Goal: Task Accomplishment & Management: Use online tool/utility

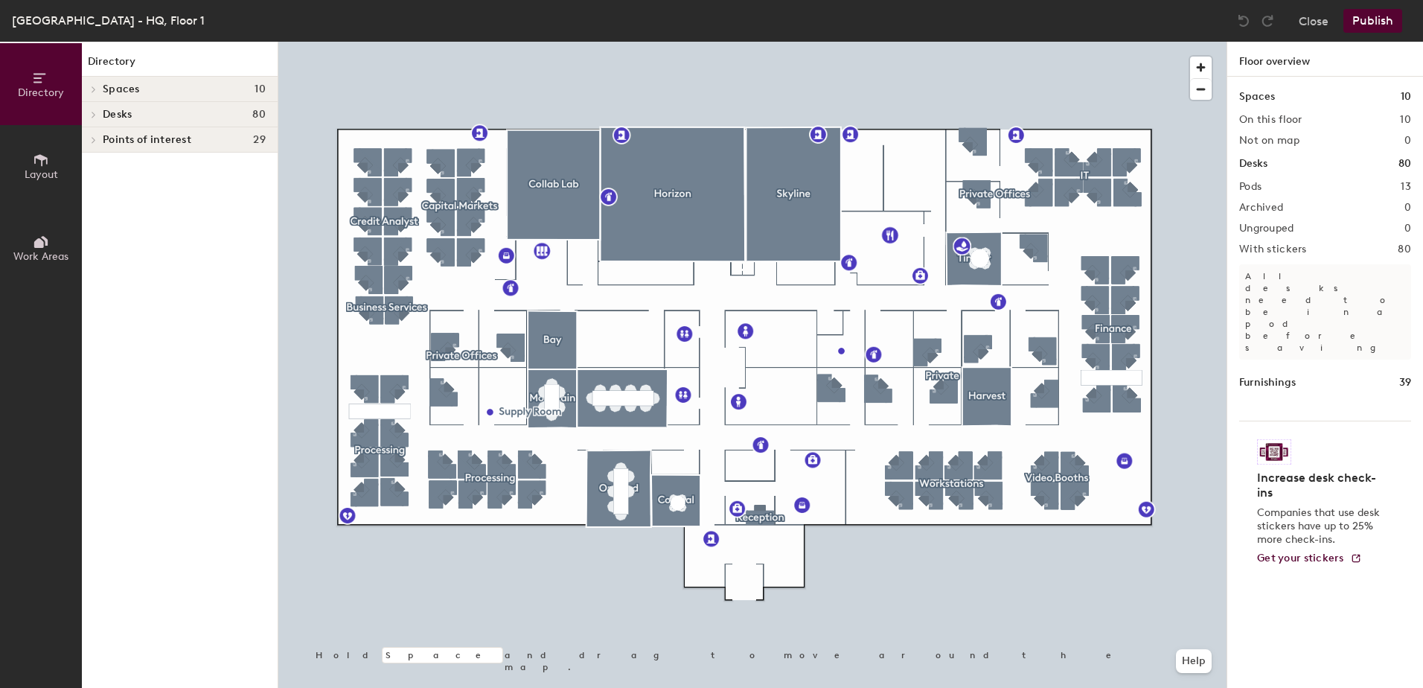
click at [364, 42] on div at bounding box center [752, 42] width 948 height 0
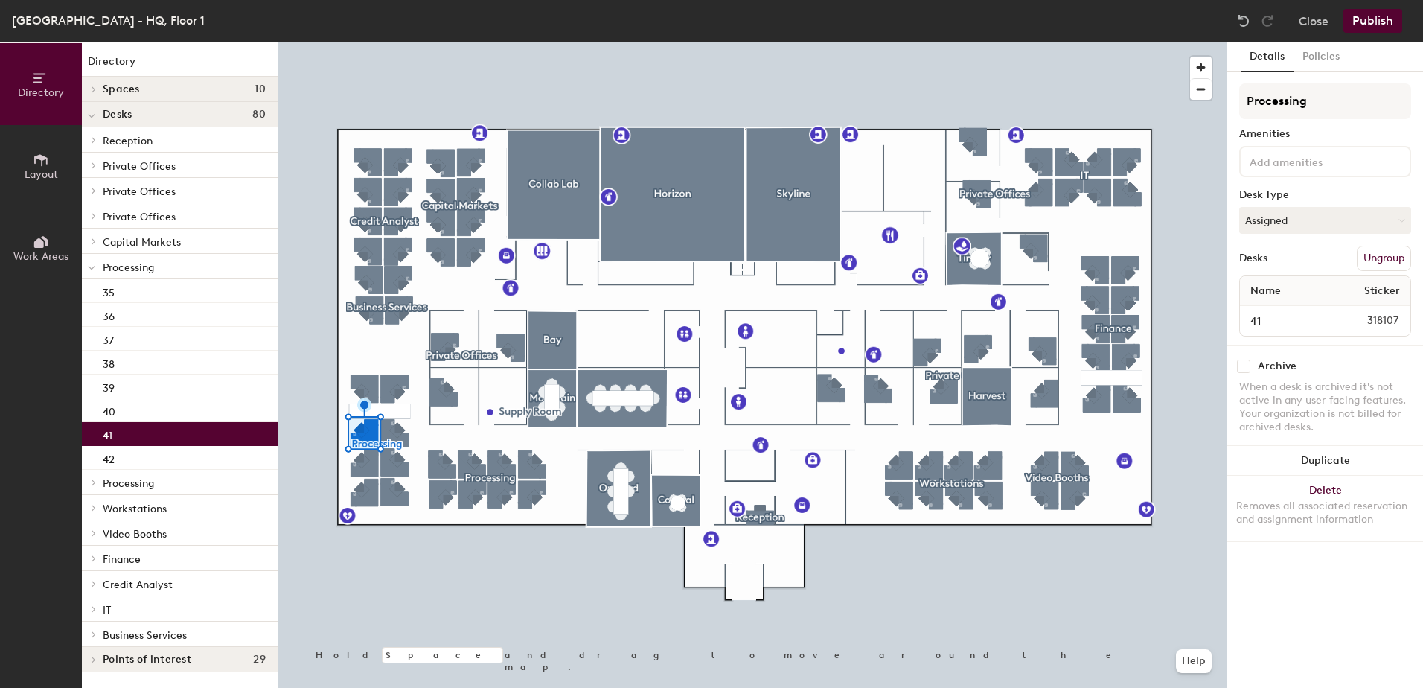
click at [1278, 161] on input at bounding box center [1313, 161] width 134 height 18
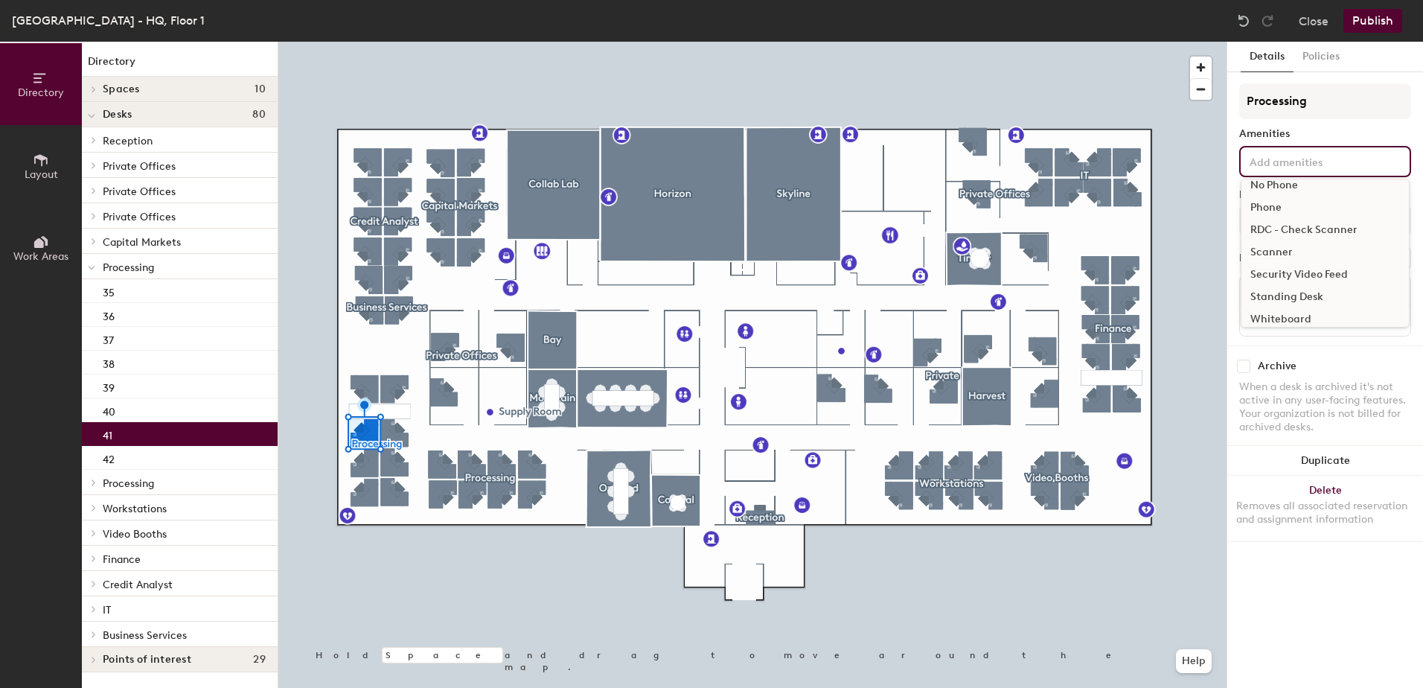
scroll to position [149, 0]
click at [1293, 288] on div "Standing Desk" at bounding box center [1324, 293] width 167 height 22
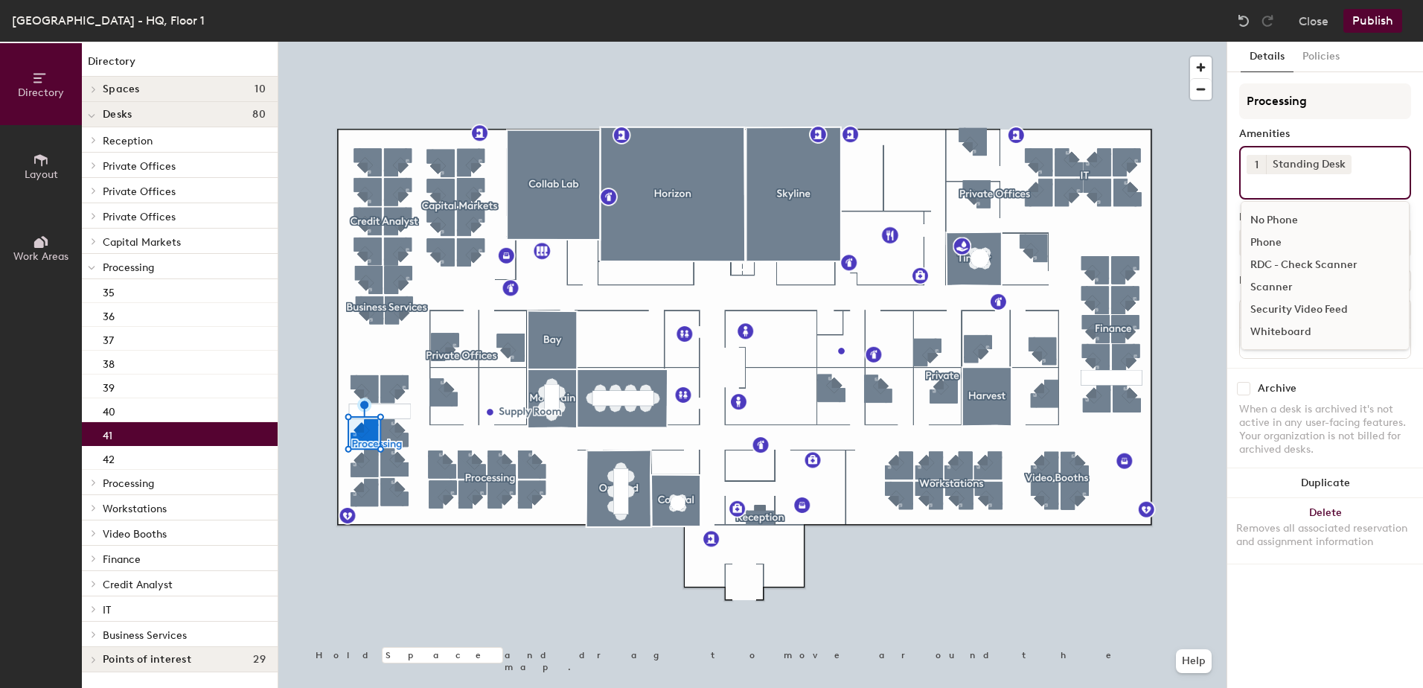
click at [1286, 613] on div "Details Policies Processing Amenities 1 Standing Desk 3 Monitors Adjustable Hei…" at bounding box center [1325, 365] width 196 height 646
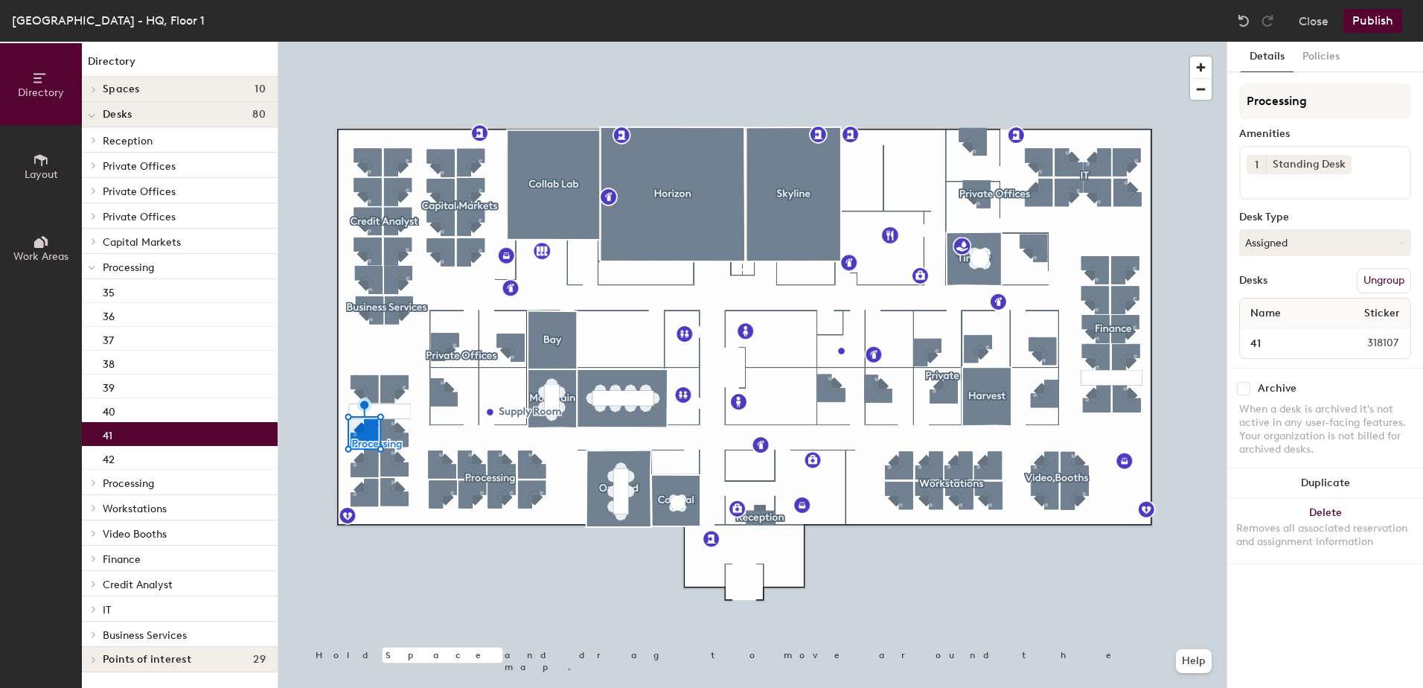
click at [1367, 17] on button "Publish" at bounding box center [1372, 21] width 59 height 24
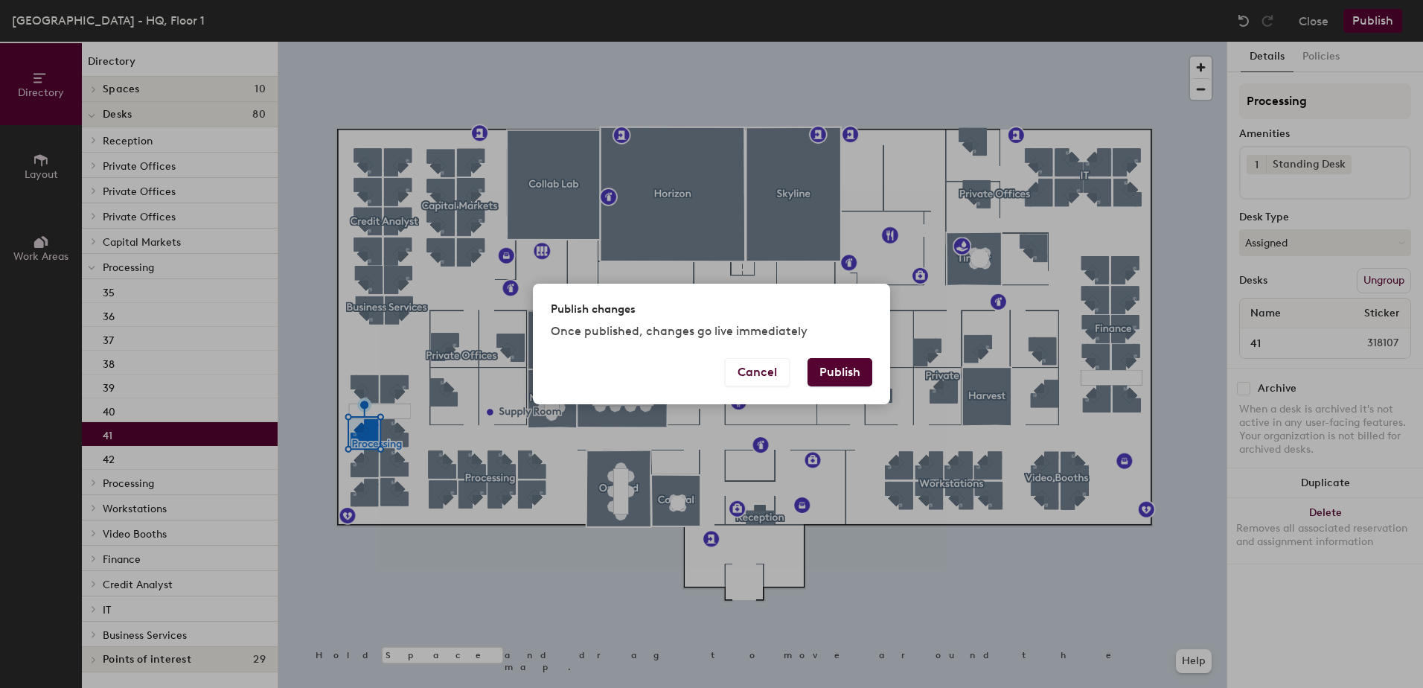
click at [853, 377] on button "Publish" at bounding box center [839, 372] width 65 height 28
